Goal: Task Accomplishment & Management: Use online tool/utility

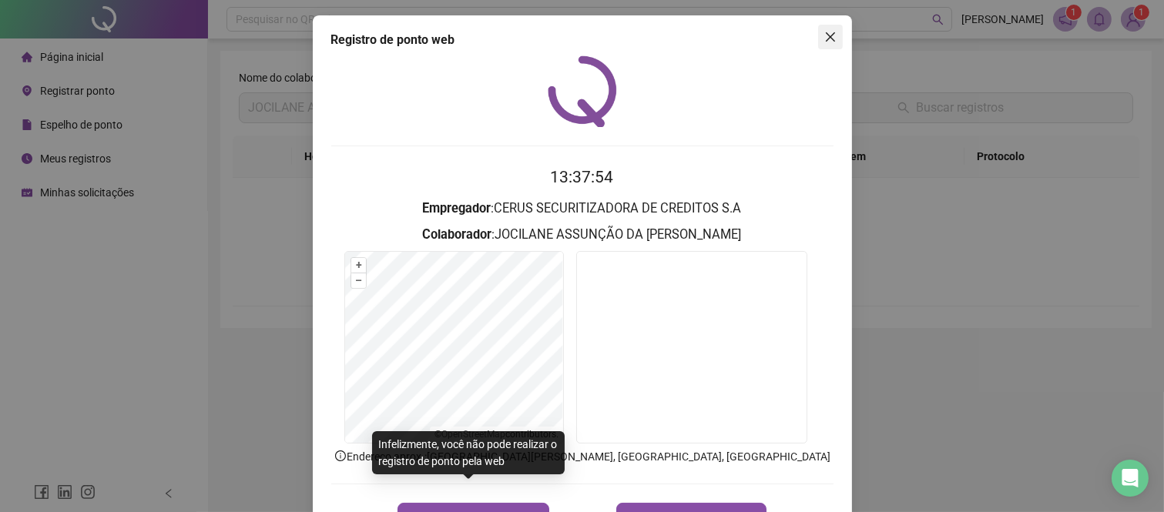
click at [824, 33] on icon "close" at bounding box center [830, 37] width 12 height 12
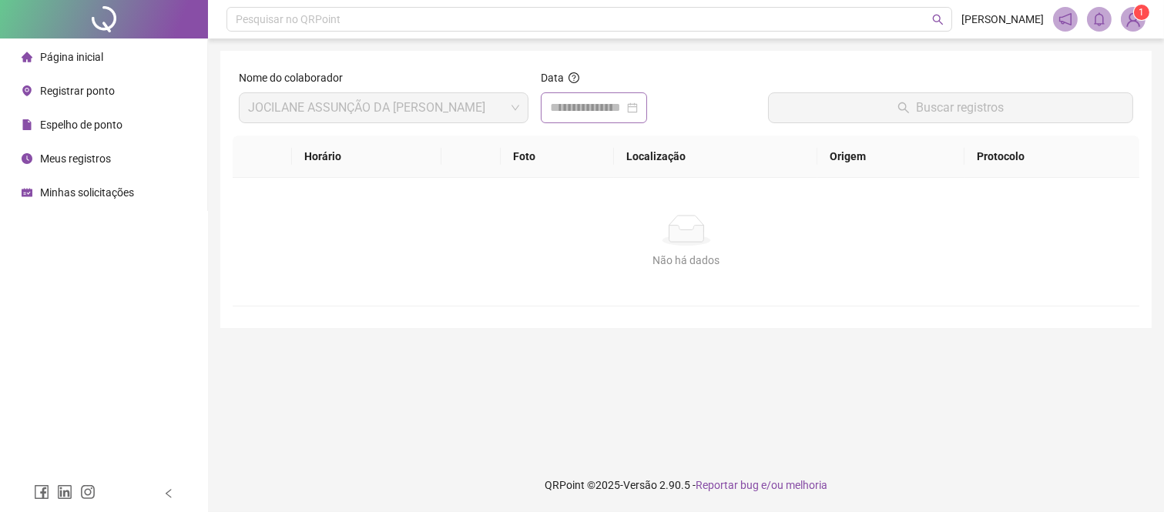
click at [638, 112] on div at bounding box center [594, 108] width 88 height 18
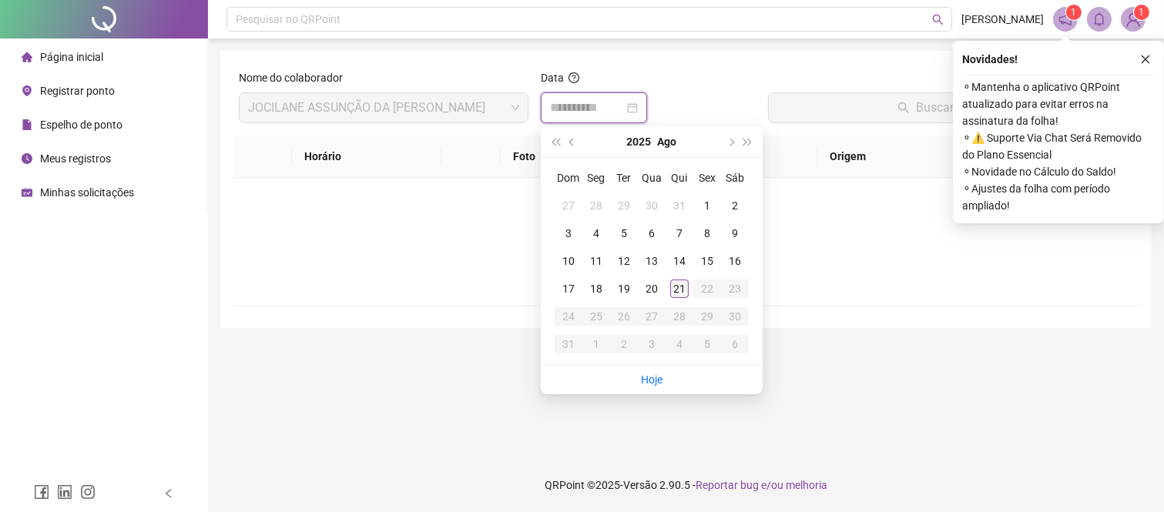
type input "**********"
click at [682, 293] on div "21" at bounding box center [679, 289] width 18 height 18
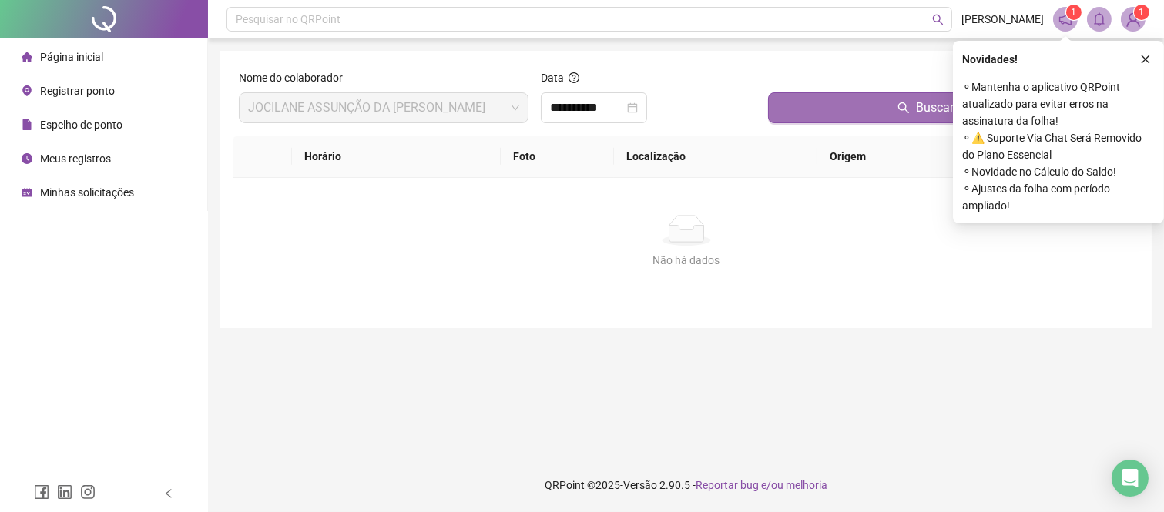
click at [846, 104] on button "Buscar registros" at bounding box center [950, 107] width 365 height 31
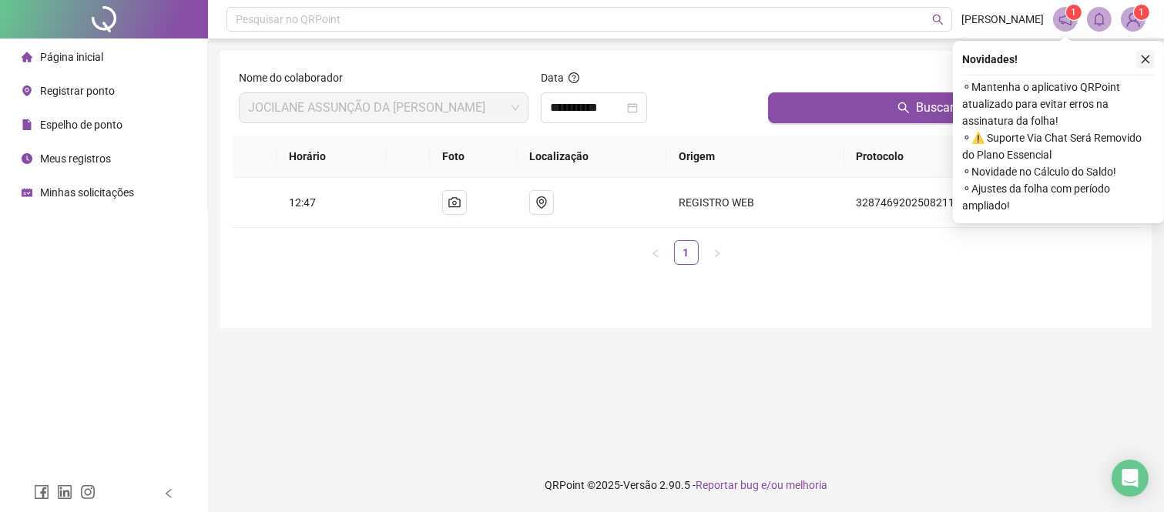
click at [1144, 60] on icon "close" at bounding box center [1145, 59] width 8 height 8
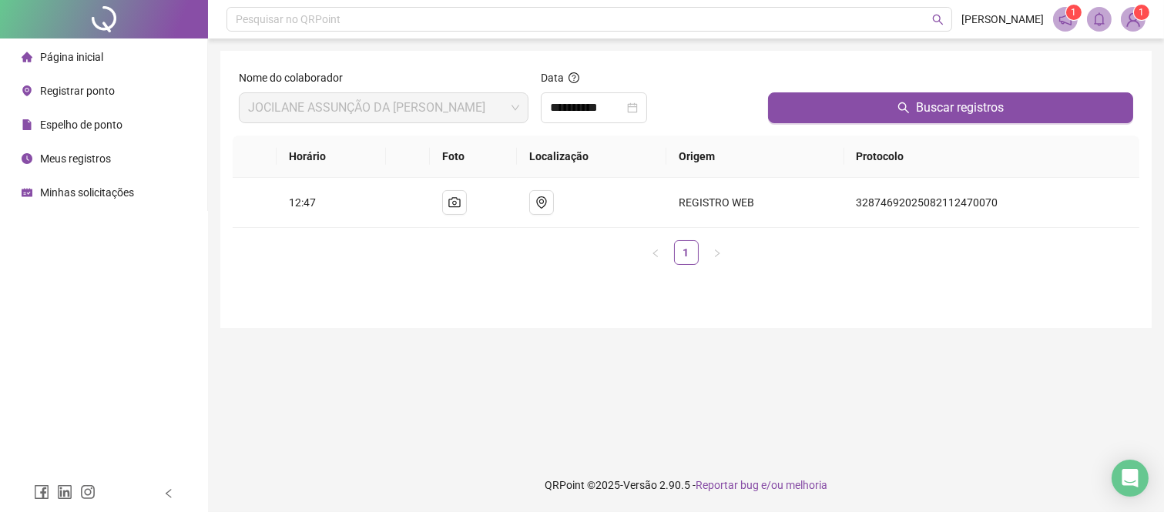
click at [58, 90] on span "Registrar ponto" at bounding box center [77, 91] width 75 height 12
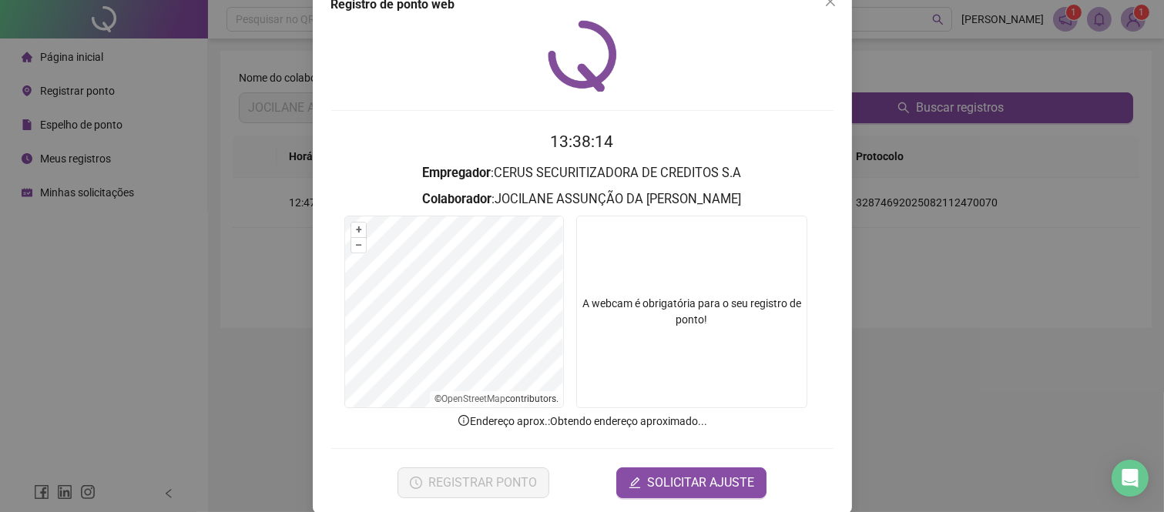
scroll to position [55, 0]
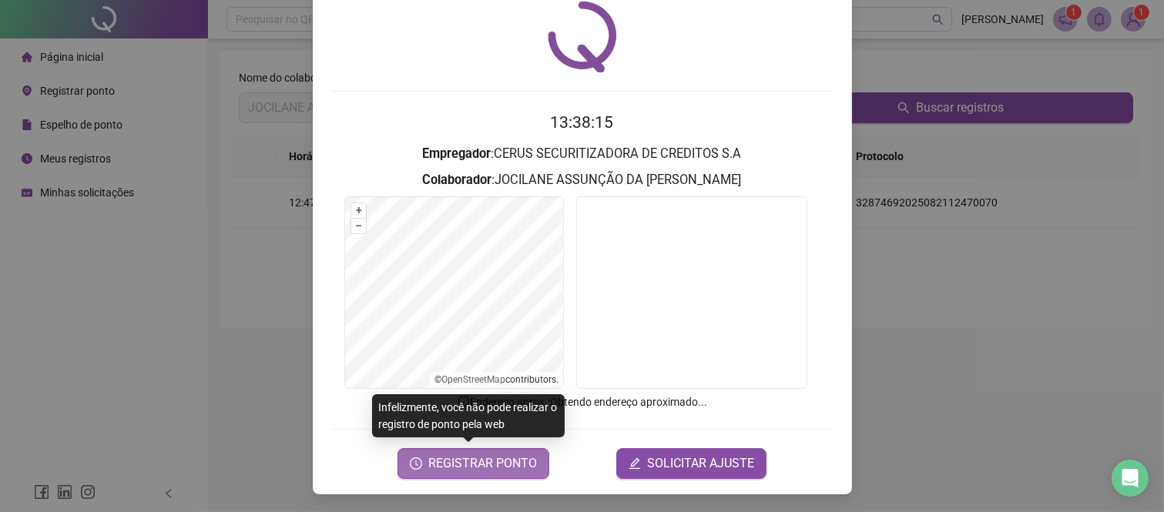
click at [516, 465] on span "REGISTRAR PONTO" at bounding box center [482, 463] width 109 height 18
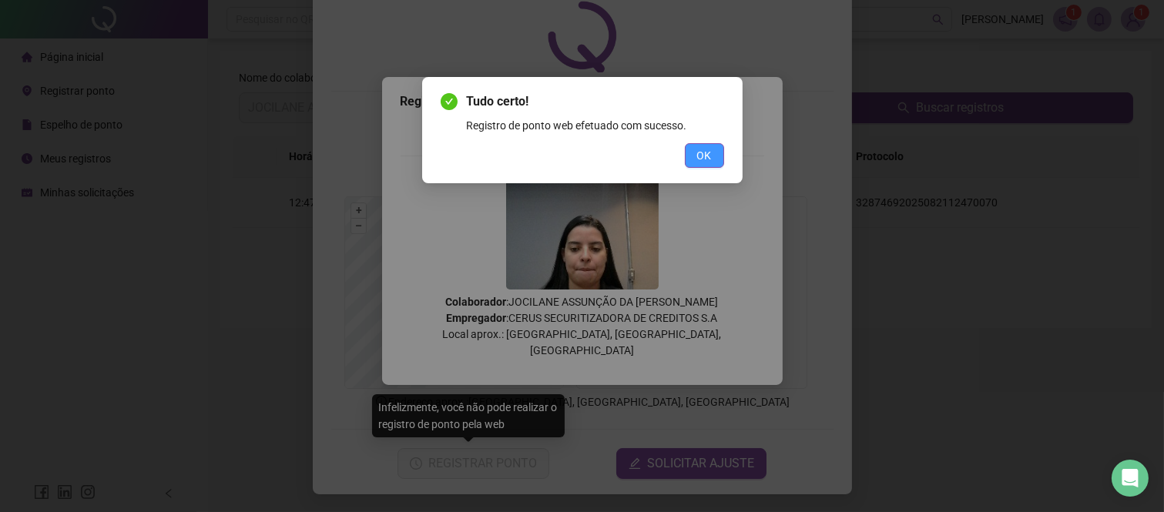
click at [699, 163] on span "OK" at bounding box center [704, 155] width 15 height 17
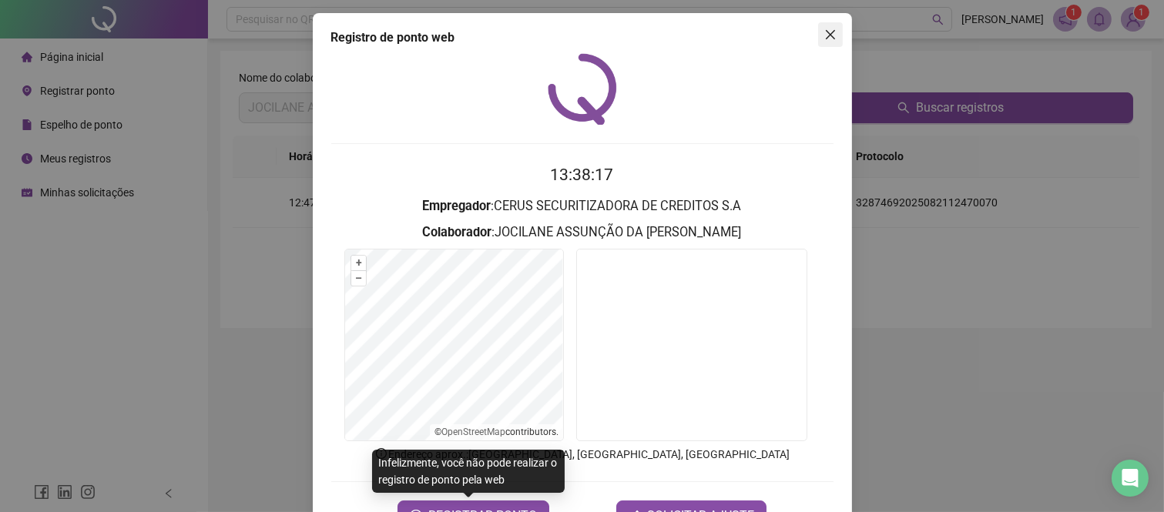
scroll to position [0, 0]
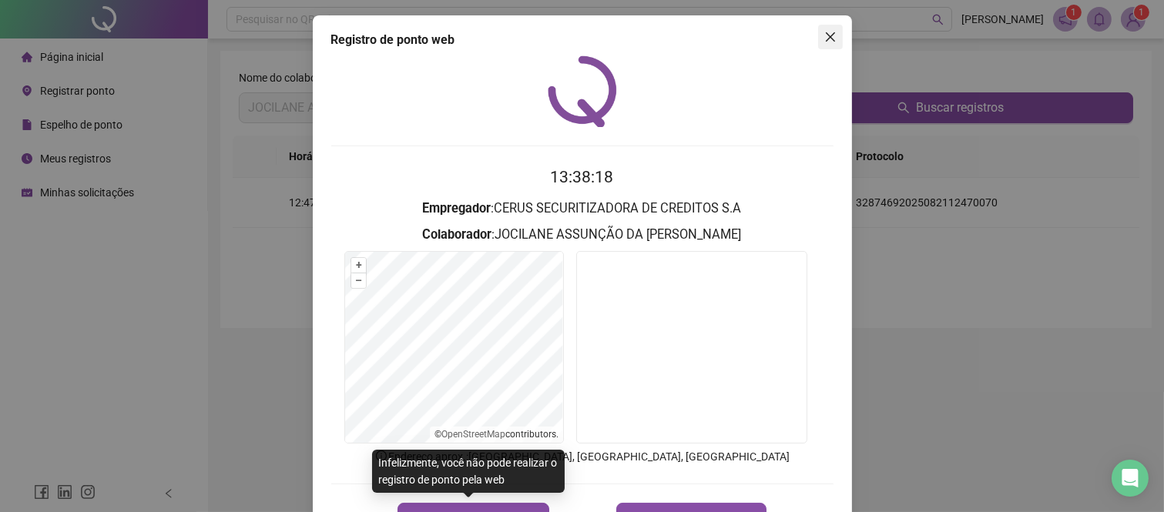
click at [826, 35] on icon "close" at bounding box center [829, 36] width 9 height 9
